Goal: Transaction & Acquisition: Book appointment/travel/reservation

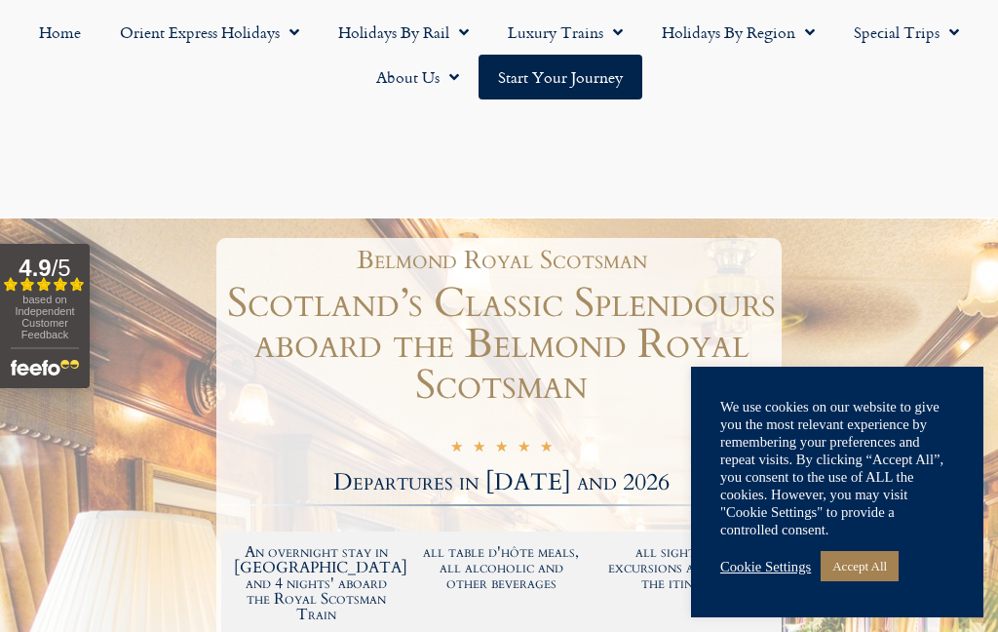
scroll to position [1408, 0]
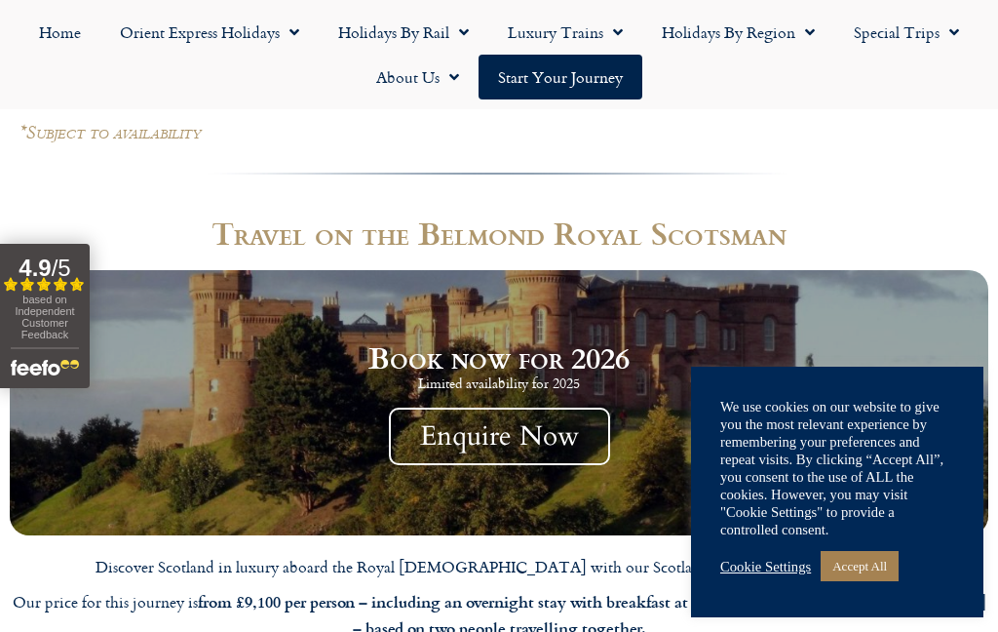
click at [783, 565] on link "Cookie Settings" at bounding box center [765, 567] width 91 height 18
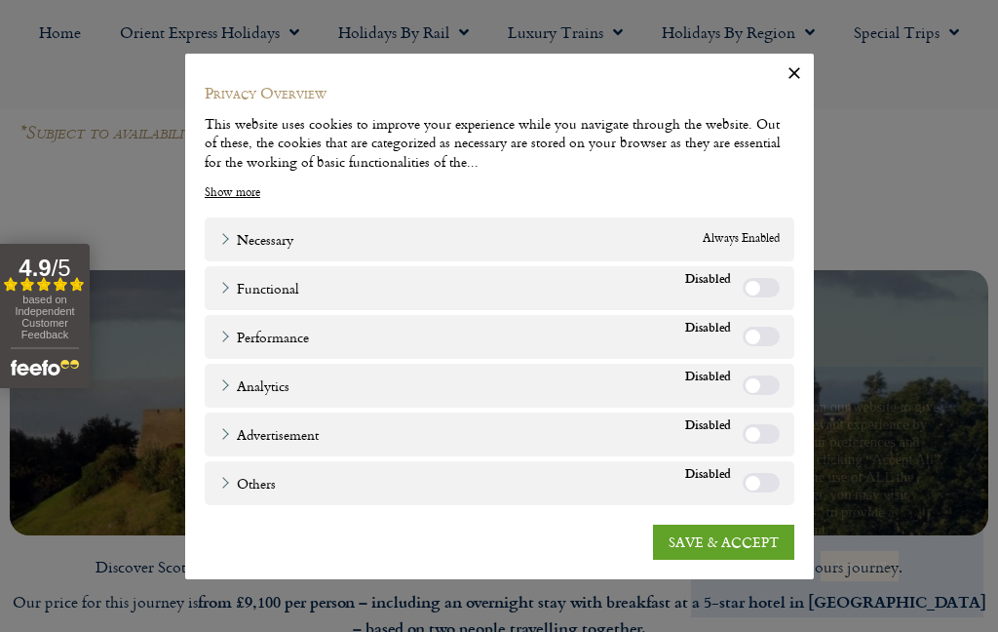
click at [749, 537] on link "SAVE & ACCEPT" at bounding box center [723, 541] width 141 height 35
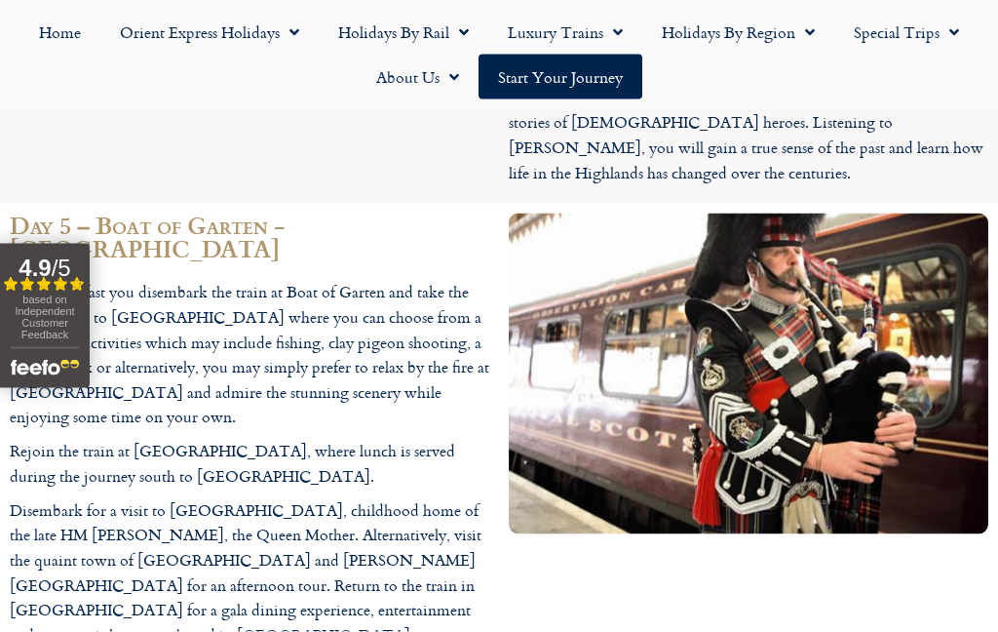
scroll to position [4141, 0]
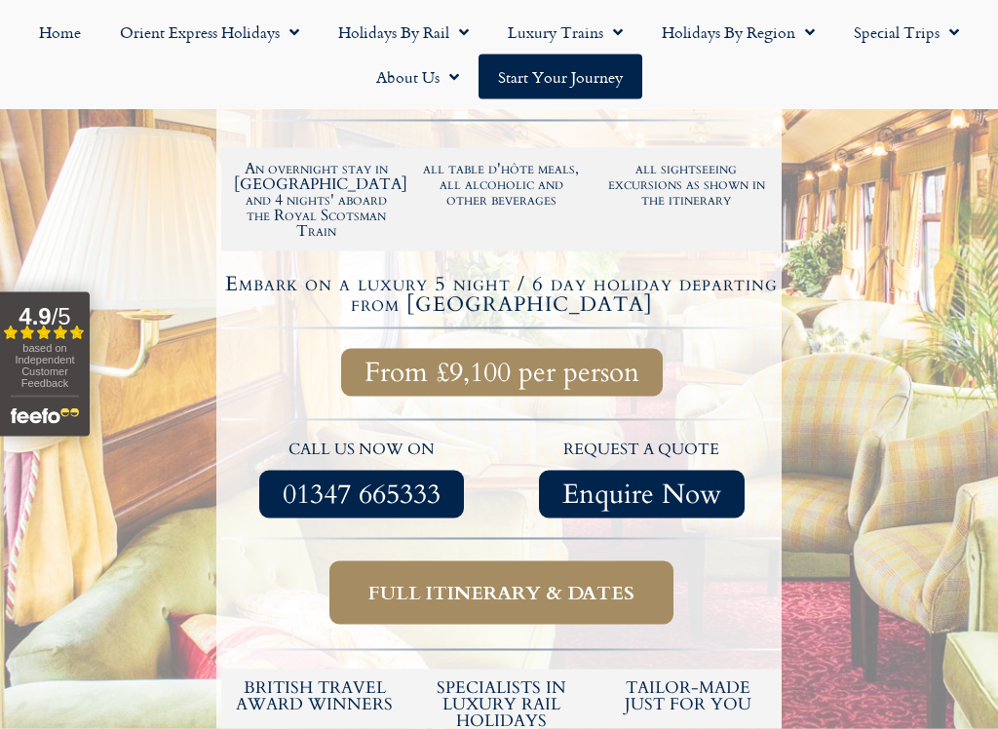
scroll to position [406, 0]
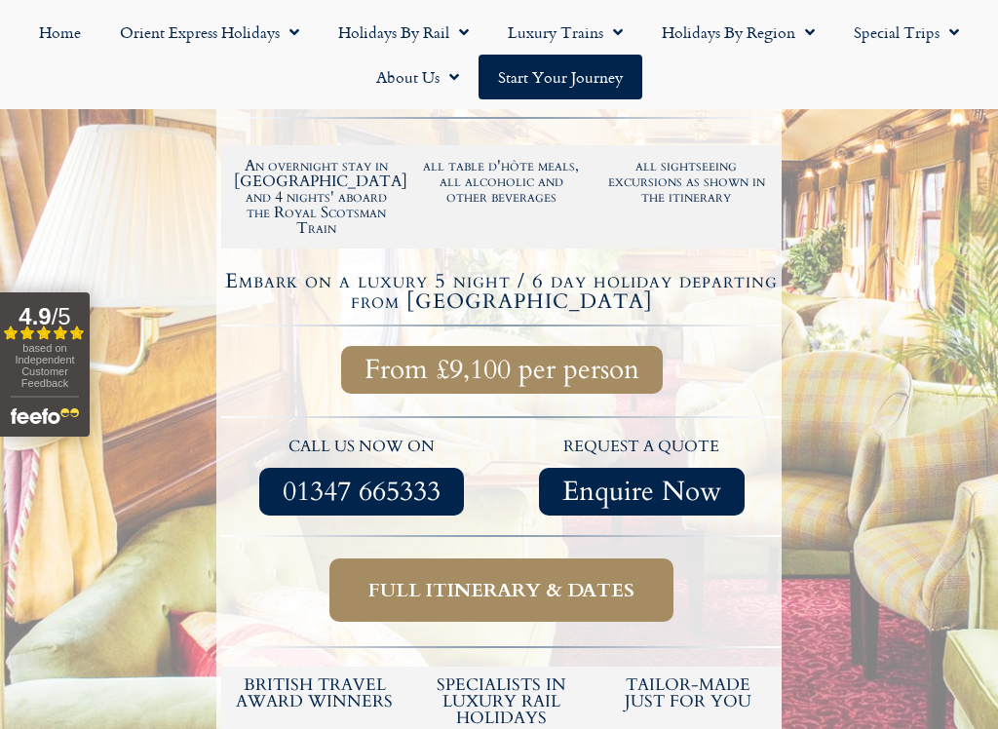
click at [634, 578] on span "Full itinerary & dates" at bounding box center [502, 590] width 266 height 24
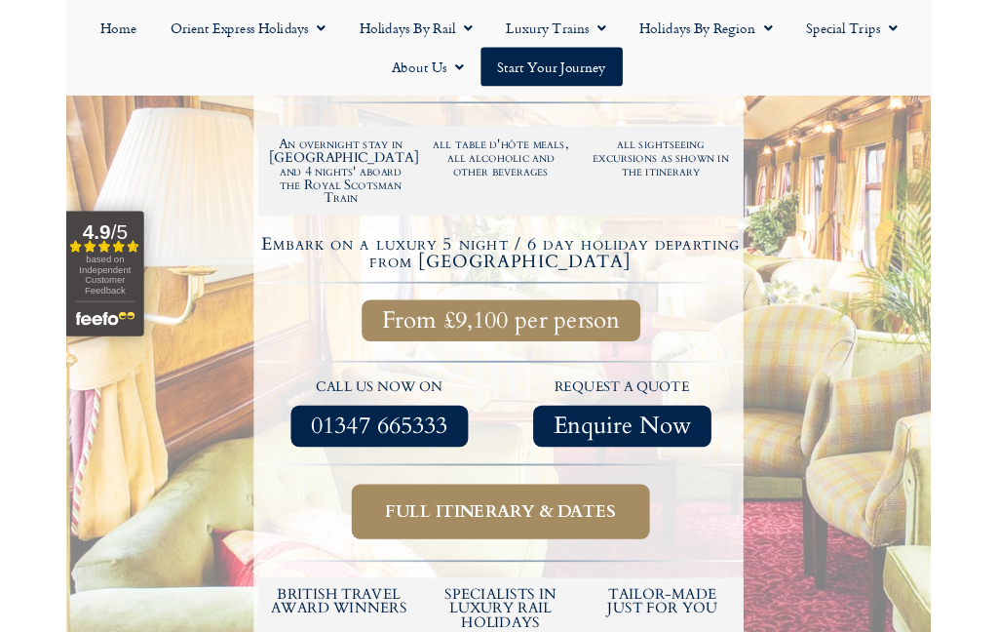
scroll to position [460, 0]
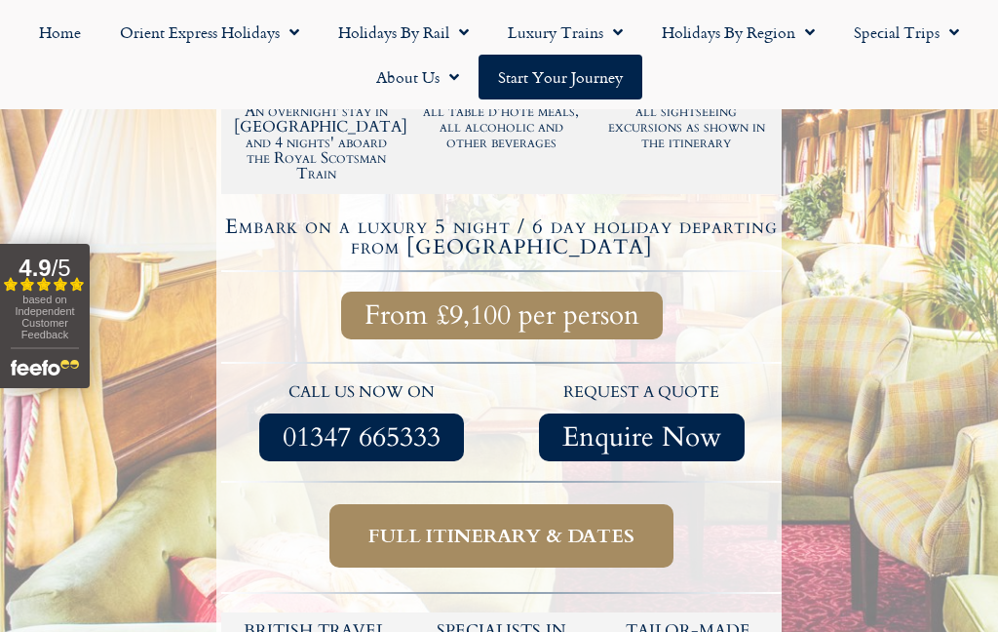
click at [621, 524] on span "Full itinerary & dates" at bounding box center [502, 536] width 266 height 24
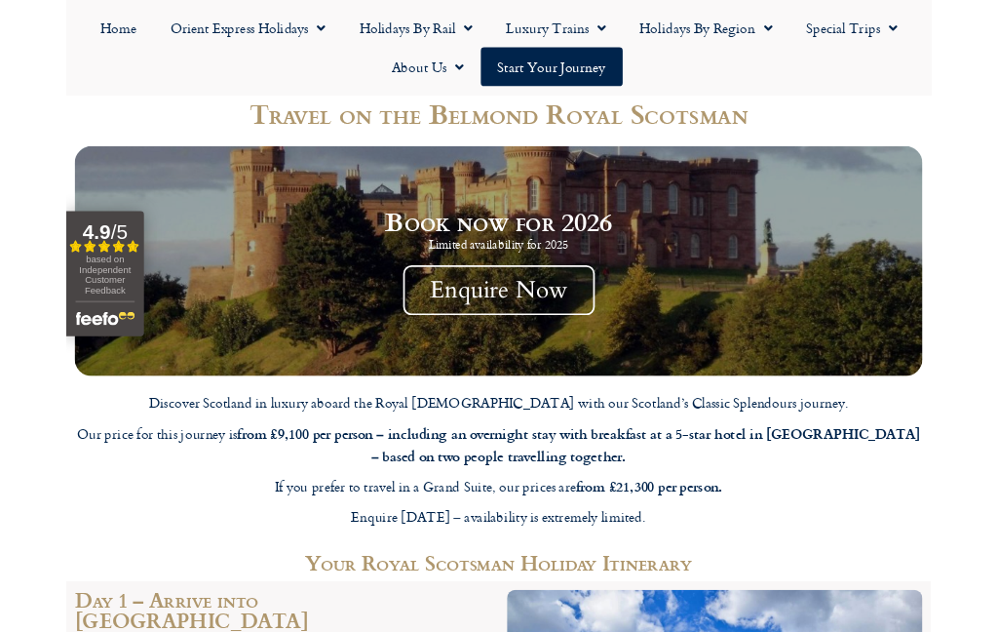
scroll to position [1501, 0]
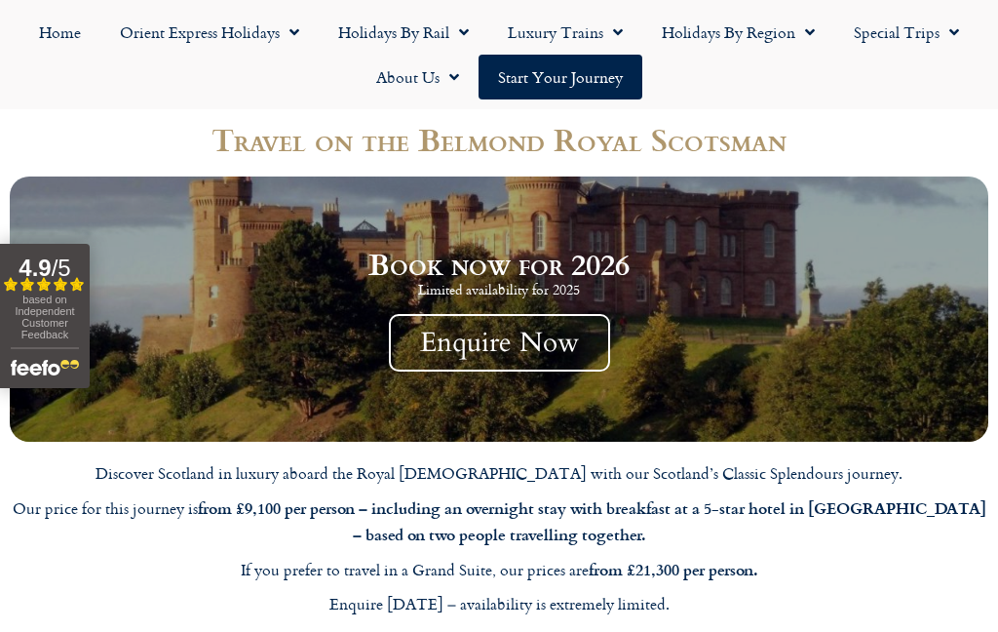
click at [552, 330] on span "Enquire Now" at bounding box center [499, 343] width 221 height 58
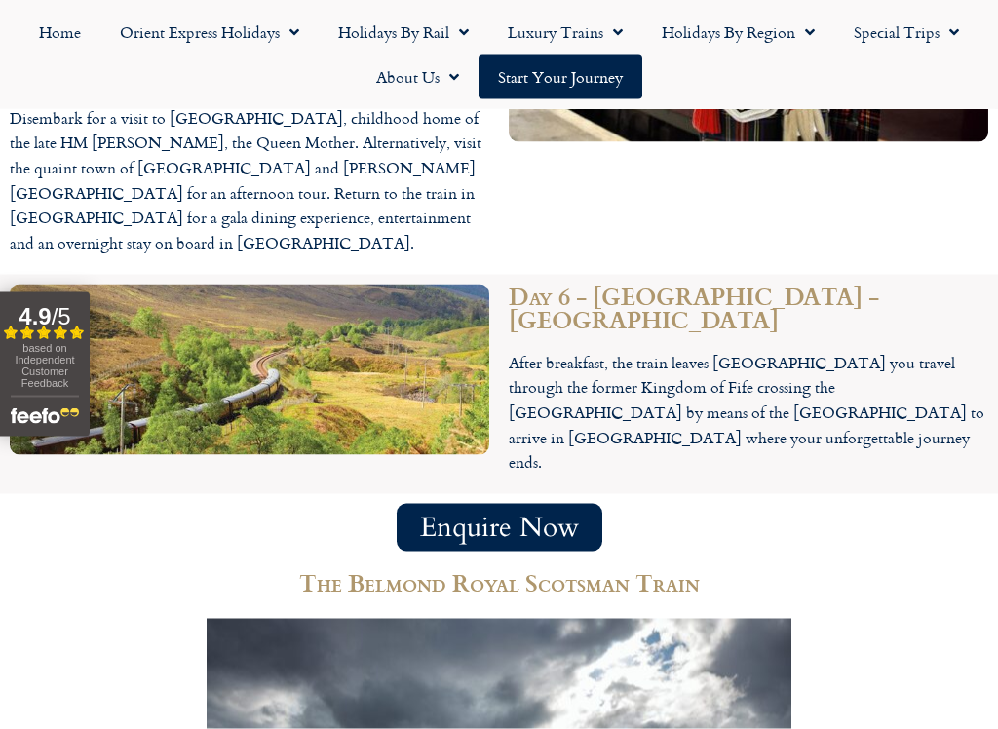
scroll to position [4556, 0]
